Goal: Complete application form: Complete application form

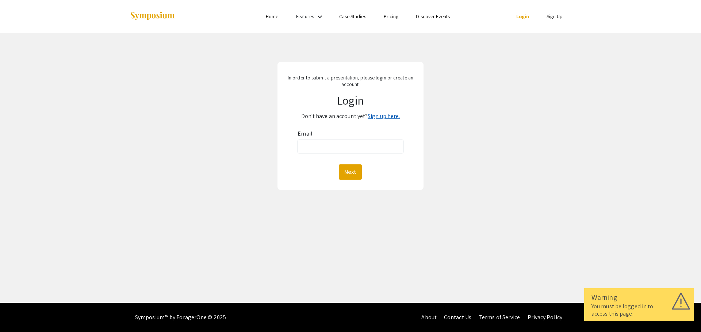
click at [376, 119] on link "Sign up here." at bounding box center [384, 116] width 32 height 8
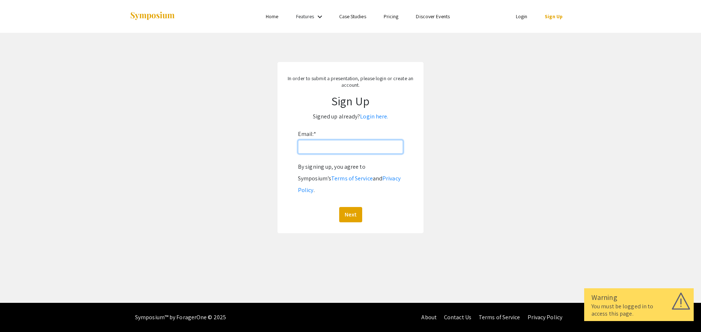
click at [324, 148] on input "Email: *" at bounding box center [350, 147] width 105 height 14
type input "[EMAIL_ADDRESS][DOMAIN_NAME]"
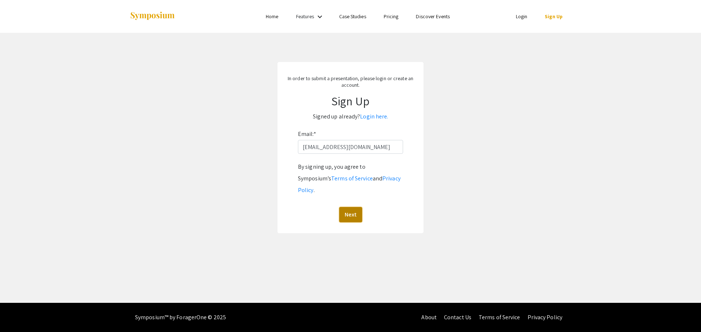
click at [345, 207] on button "Next" at bounding box center [350, 214] width 23 height 15
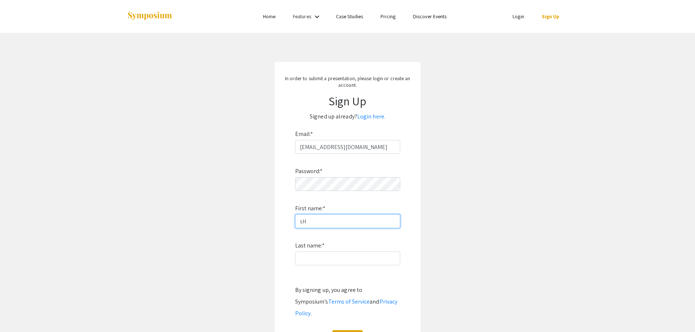
type input "s"
type input "[PERSON_NAME]"
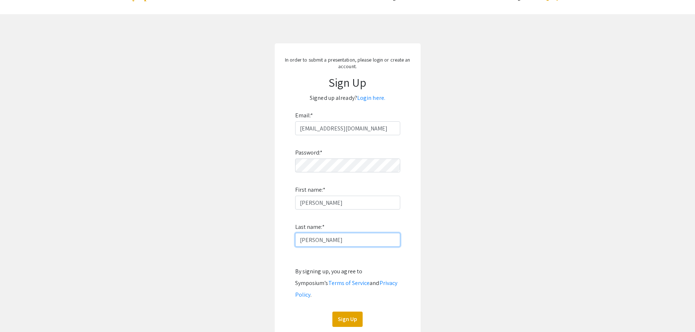
scroll to position [36, 0]
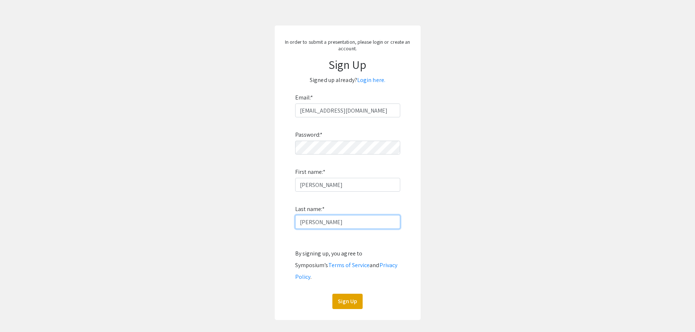
type input "[PERSON_NAME]"
click at [342, 282] on div "Password: * First name: * [PERSON_NAME] Last name: * [PERSON_NAME] By signing u…" at bounding box center [347, 214] width 105 height 192
click at [342, 294] on button "Sign Up" at bounding box center [347, 301] width 30 height 15
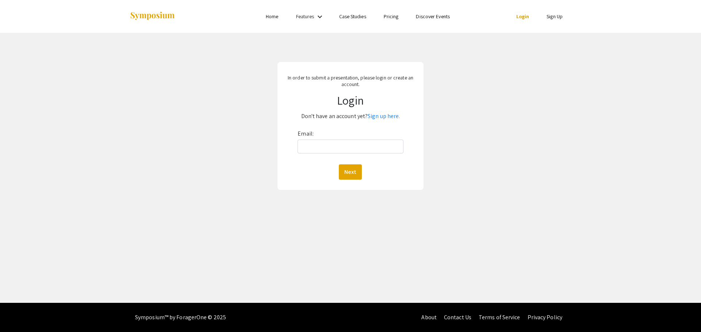
click at [314, 132] on div "Email: Next" at bounding box center [349, 154] width 105 height 52
click at [314, 149] on input "Email:" at bounding box center [349, 147] width 105 height 14
type input "[EMAIL_ADDRESS][DOMAIN_NAME]"
click at [350, 170] on button "Next" at bounding box center [350, 172] width 23 height 15
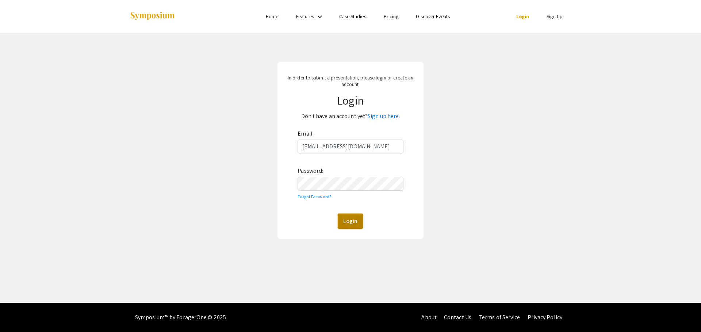
click at [348, 223] on button "Login" at bounding box center [350, 221] width 25 height 15
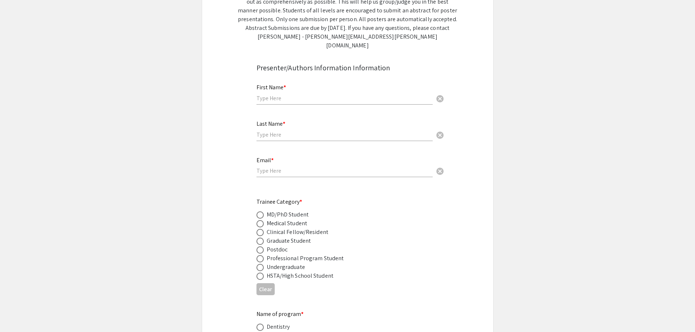
scroll to position [182, 0]
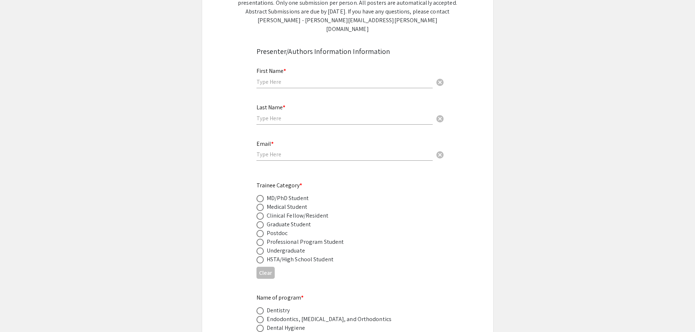
click at [260, 222] on span at bounding box center [260, 225] width 7 height 7
click at [260, 222] on input "radio" at bounding box center [260, 225] width 7 height 7
radio input "true"
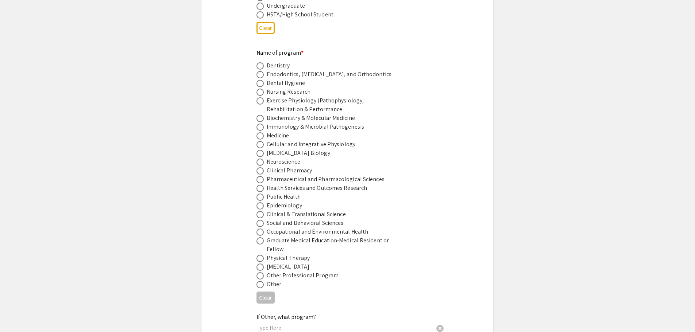
scroll to position [438, 0]
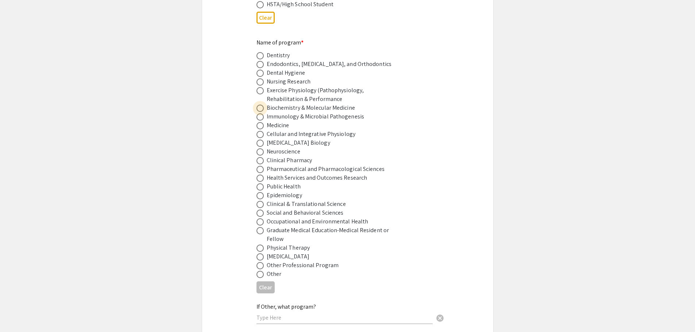
drag, startPoint x: 265, startPoint y: 100, endPoint x: 259, endPoint y: 101, distance: 6.3
click at [262, 105] on label at bounding box center [262, 108] width 10 height 7
click at [262, 105] on input "radio" at bounding box center [260, 108] width 7 height 7
radio input "true"
click at [259, 107] on span at bounding box center [260, 109] width 4 height 4
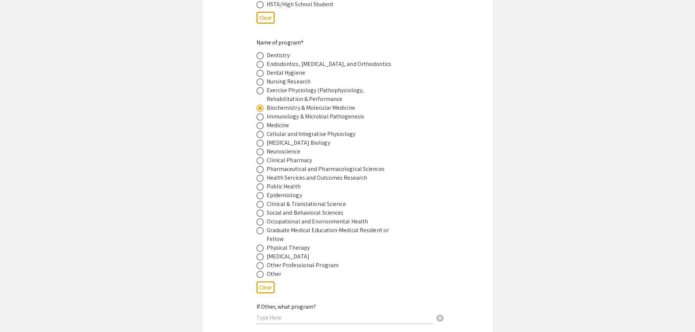
click at [259, 105] on input "radio" at bounding box center [260, 108] width 7 height 7
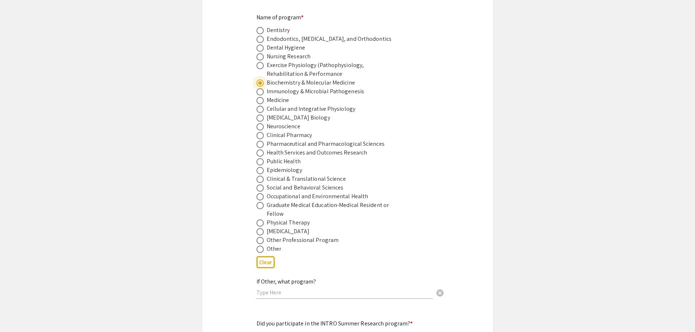
scroll to position [547, 0]
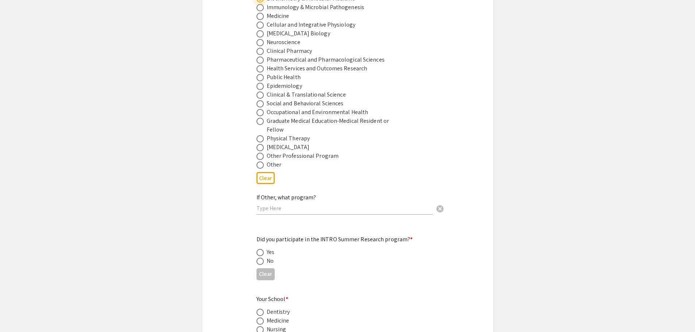
click at [259, 258] on span at bounding box center [260, 261] width 7 height 7
click at [259, 258] on input "radio" at bounding box center [260, 261] width 7 height 7
radio input "true"
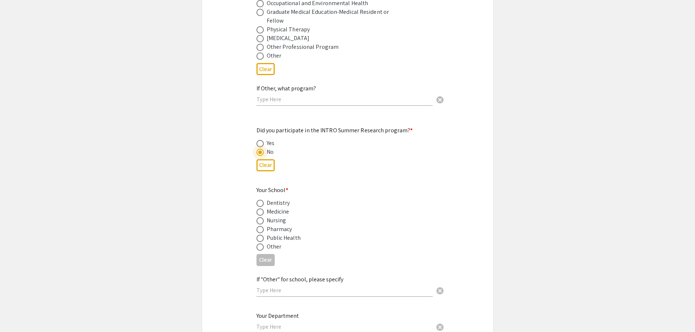
scroll to position [657, 0]
click at [260, 208] on span at bounding box center [260, 211] width 7 height 7
click at [260, 208] on input "radio" at bounding box center [260, 211] width 7 height 7
radio input "true"
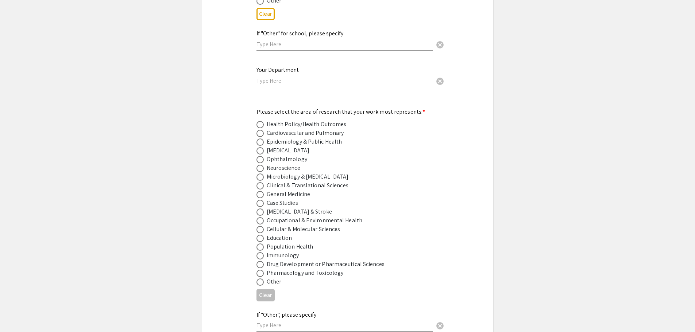
scroll to position [912, 0]
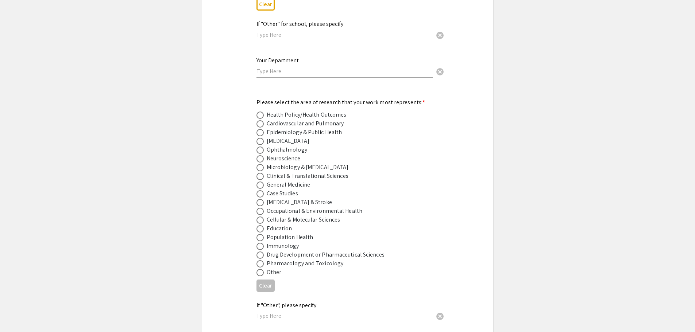
click at [261, 147] on span at bounding box center [260, 150] width 7 height 7
click at [261, 147] on input "radio" at bounding box center [260, 150] width 7 height 7
radio input "true"
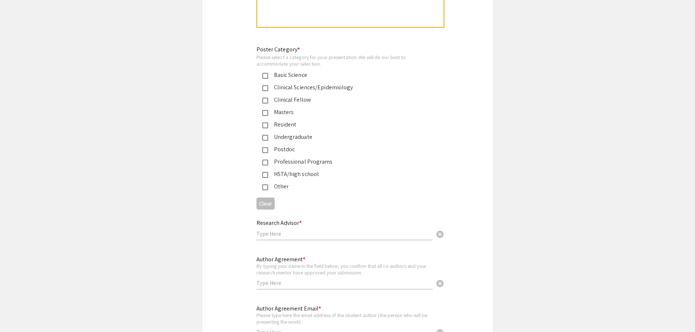
scroll to position [1679, 0]
